Goal: Information Seeking & Learning: Learn about a topic

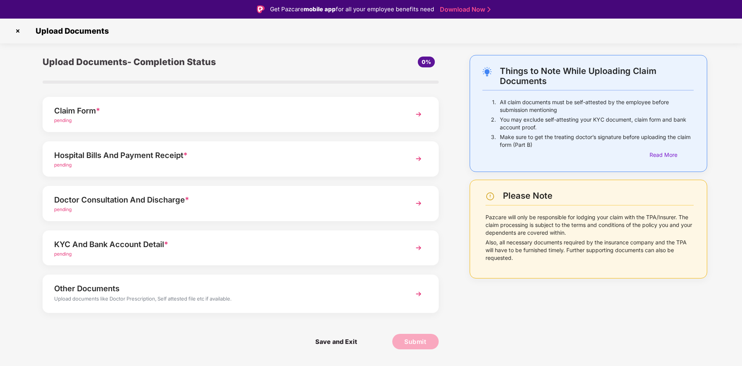
click at [416, 116] on img at bounding box center [419, 114] width 14 height 14
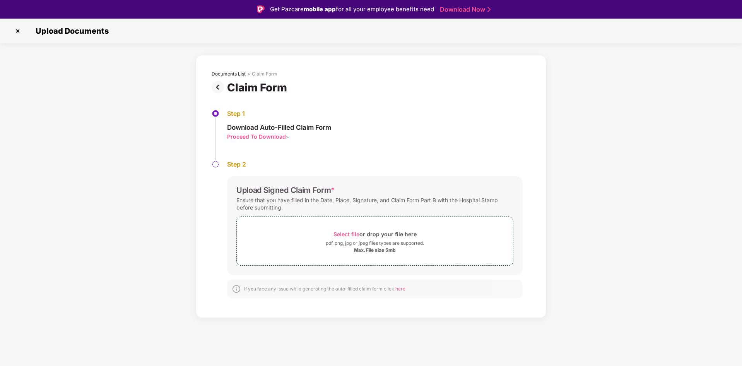
scroll to position [19, 0]
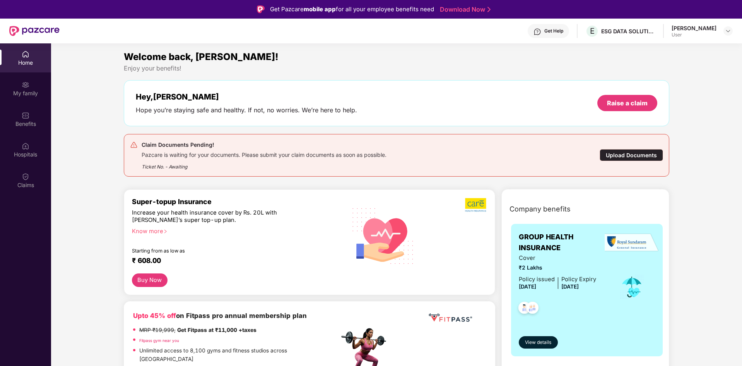
click at [614, 156] on div "Upload Documents" at bounding box center [631, 155] width 63 height 12
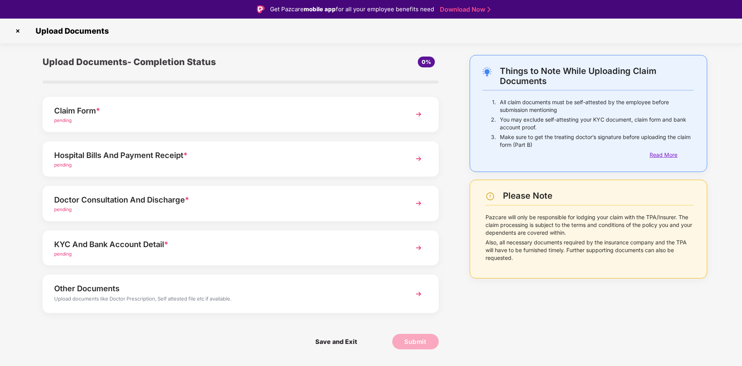
click at [658, 154] on div "Read More" at bounding box center [672, 155] width 44 height 9
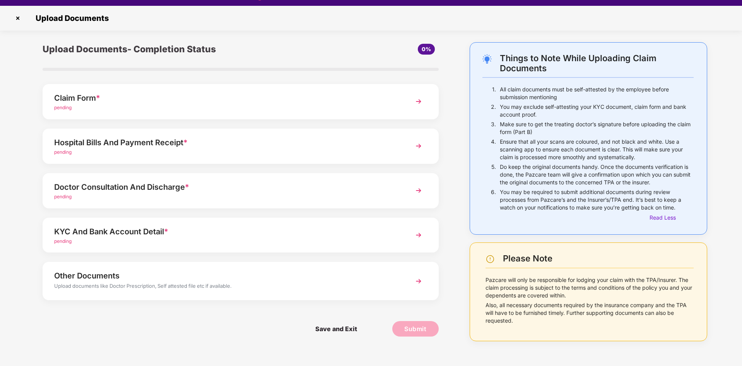
scroll to position [19, 0]
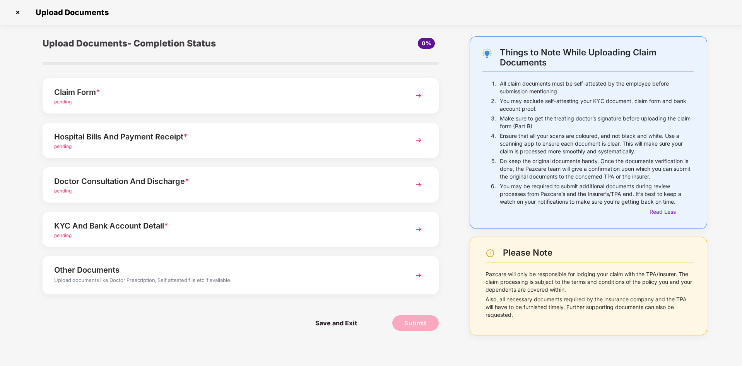
click at [419, 272] on img at bounding box center [419, 275] width 14 height 14
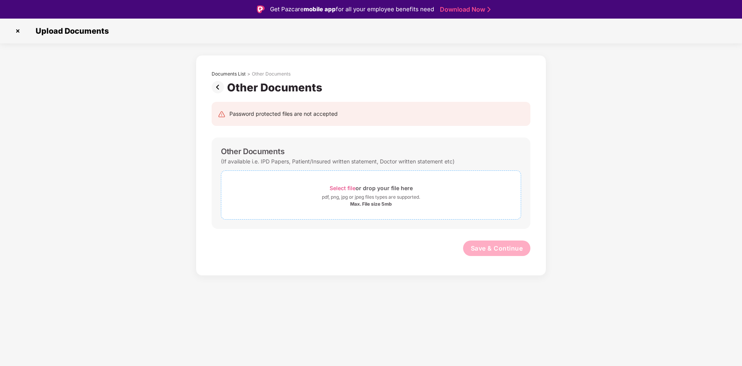
click at [368, 196] on div "pdf, png, jpg or jpeg files types are supported." at bounding box center [371, 197] width 98 height 8
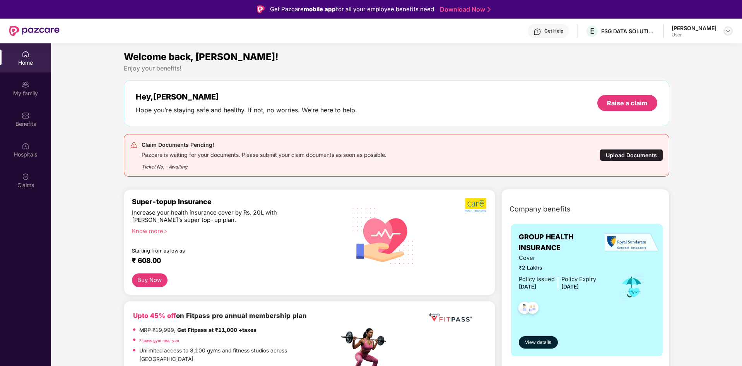
click at [730, 33] on img at bounding box center [728, 31] width 6 height 6
click at [500, 56] on div "Welcome back, [PERSON_NAME]!" at bounding box center [397, 57] width 546 height 15
click at [25, 85] on img at bounding box center [26, 85] width 8 height 8
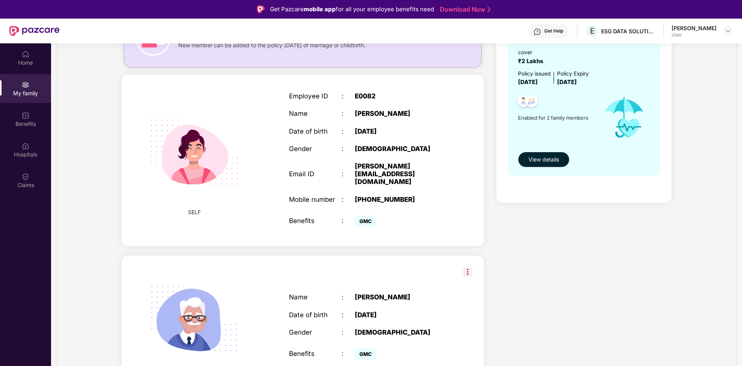
scroll to position [94, 0]
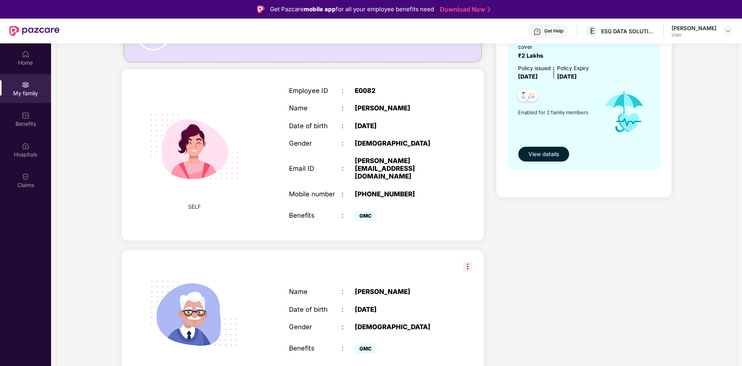
click at [366, 343] on span "GMC" at bounding box center [366, 348] width 22 height 11
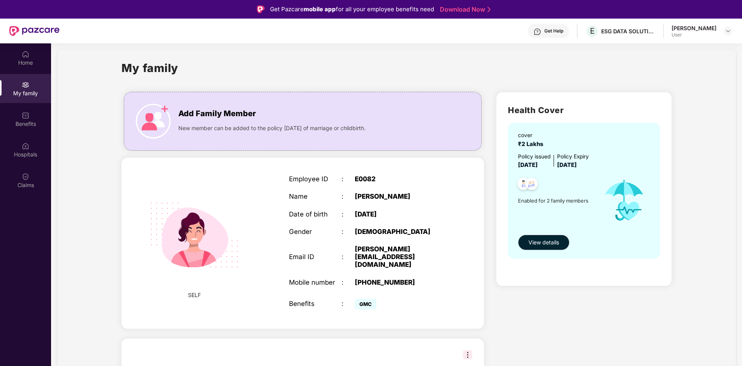
scroll to position [0, 0]
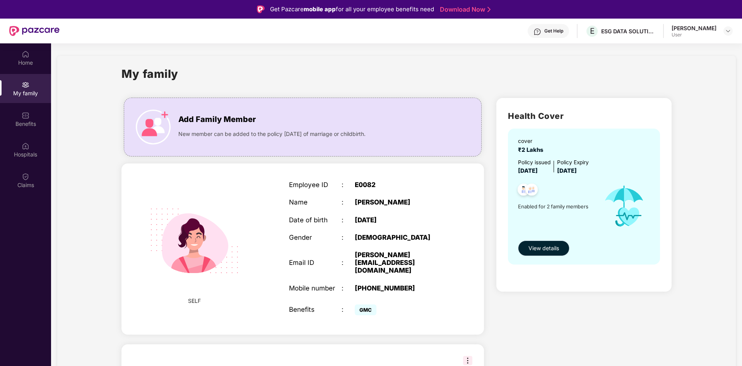
click at [541, 250] on span "View details" at bounding box center [543, 248] width 31 height 9
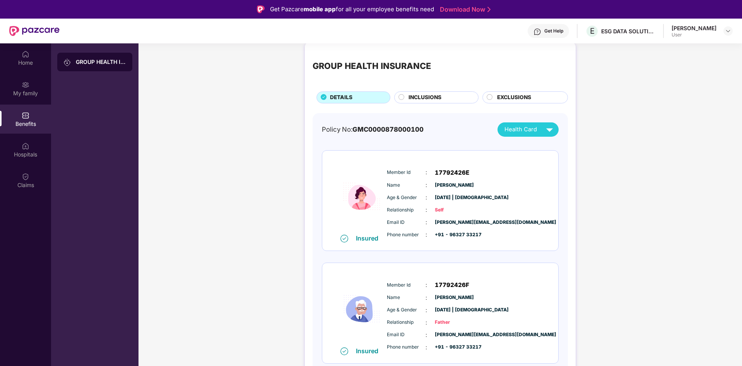
scroll to position [11, 0]
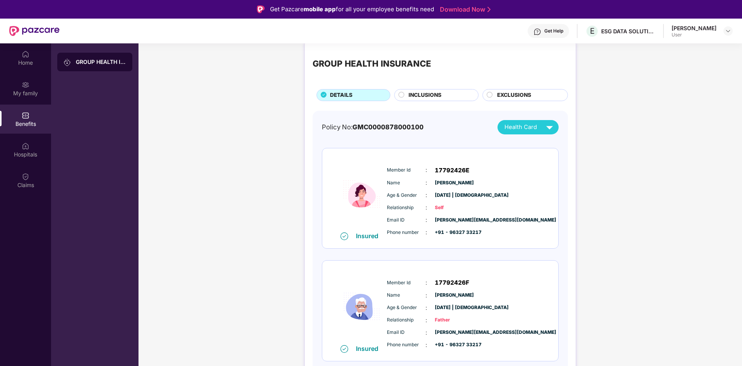
click at [433, 93] on span "INCLUSIONS" at bounding box center [425, 95] width 33 height 9
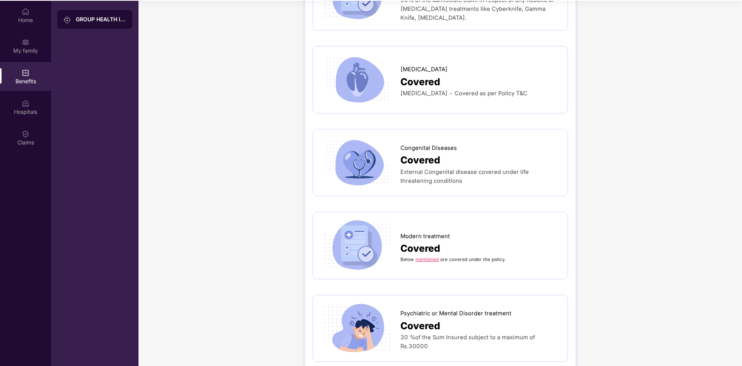
scroll to position [43, 0]
click at [428, 255] on link "mentioned" at bounding box center [427, 258] width 23 height 6
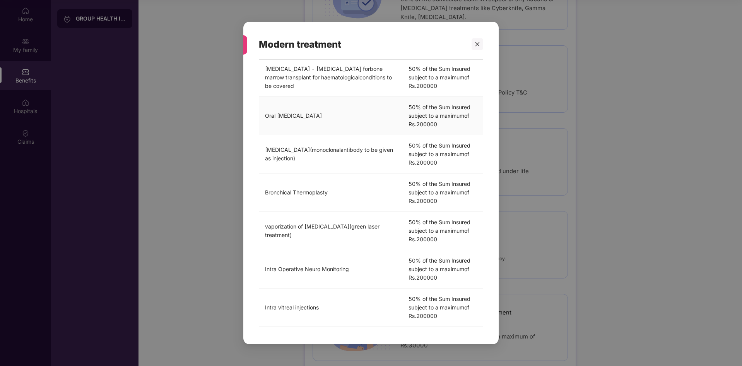
scroll to position [152, 0]
click at [477, 40] on div at bounding box center [478, 44] width 12 height 12
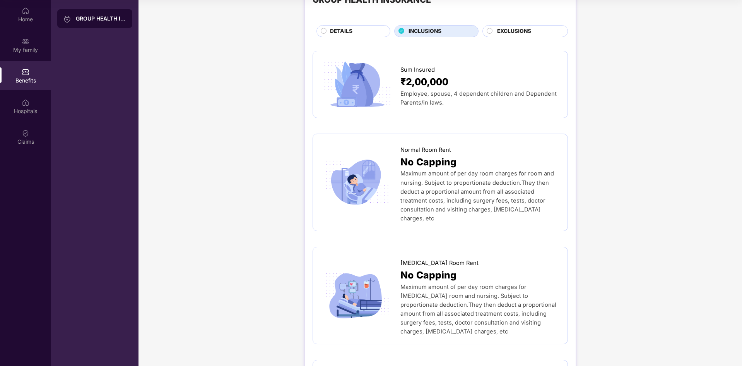
scroll to position [0, 0]
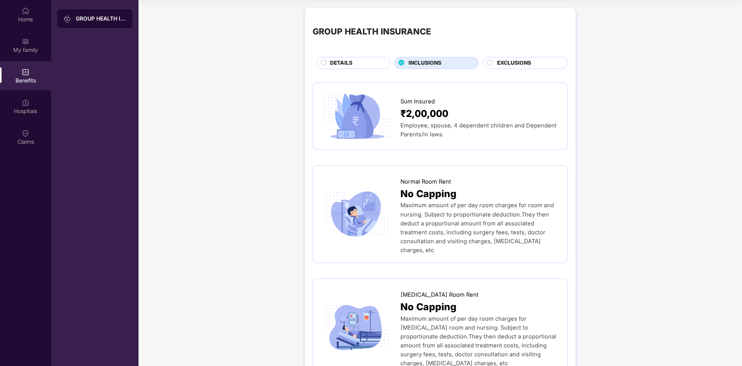
click at [503, 60] on span "EXCLUSIONS" at bounding box center [514, 63] width 34 height 9
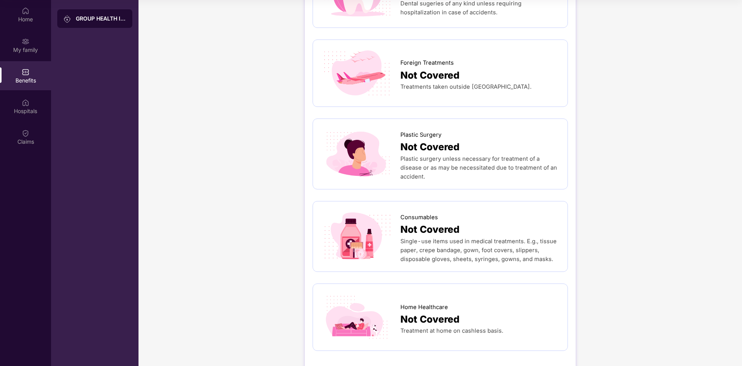
scroll to position [371, 0]
